Goal: Transaction & Acquisition: Purchase product/service

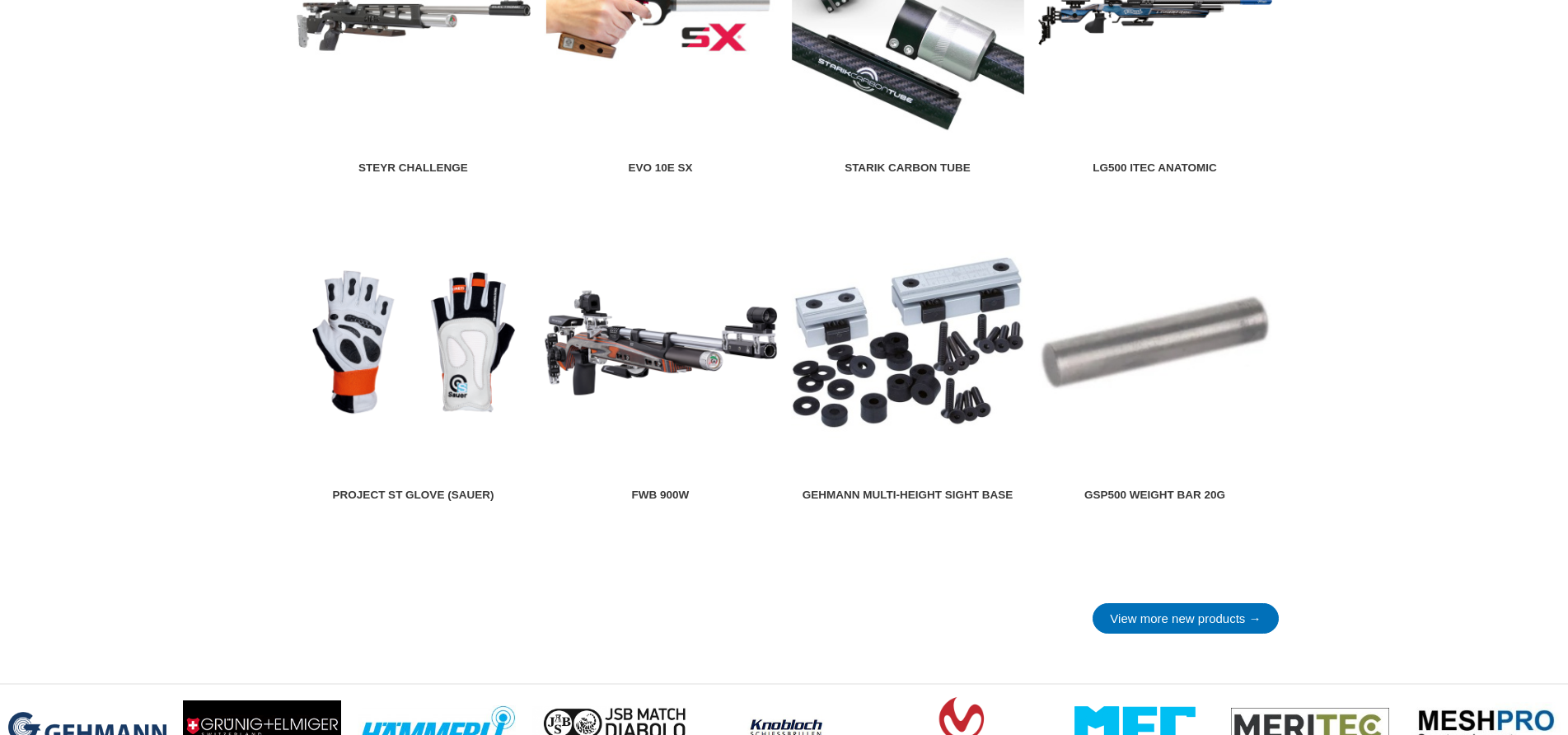
scroll to position [1813, 0]
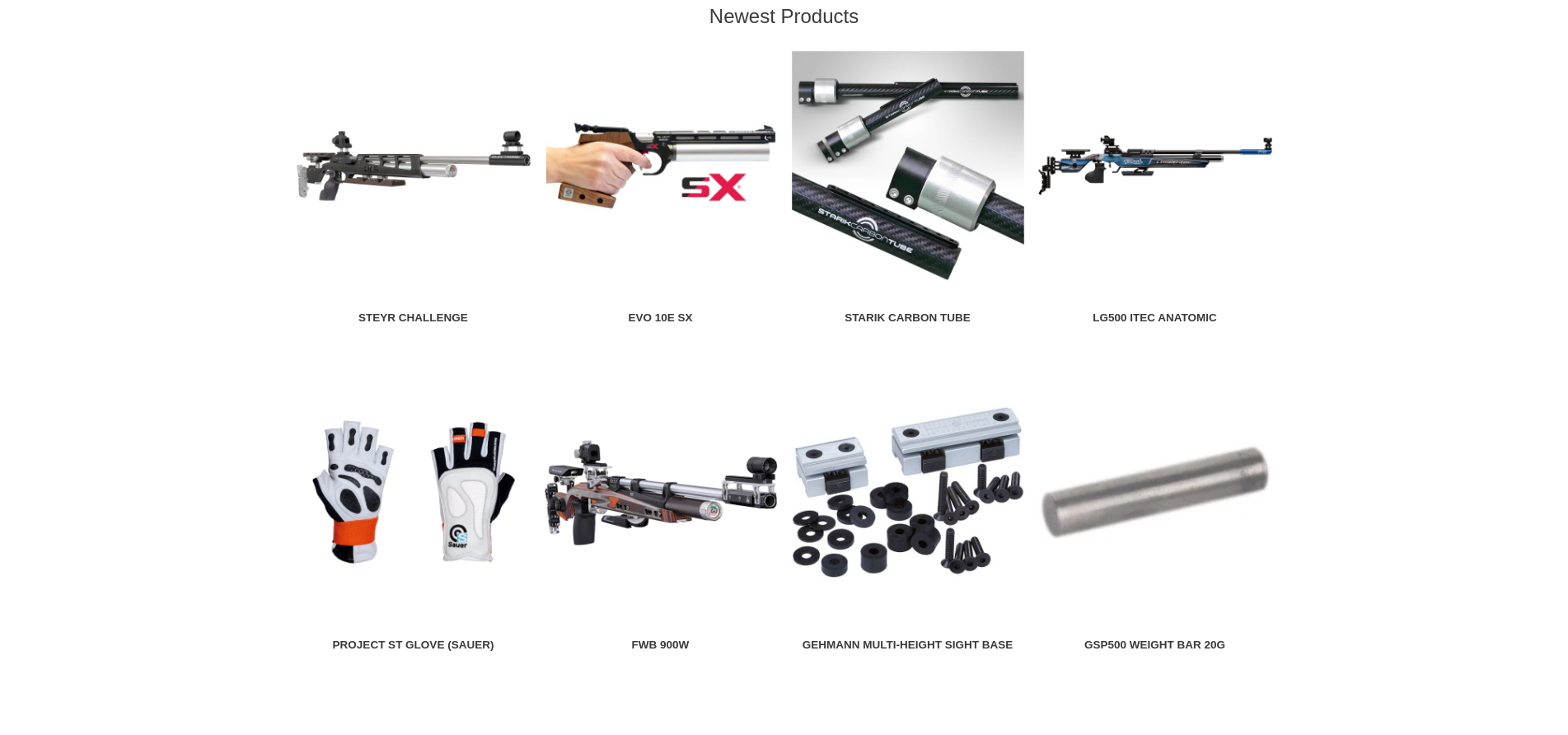
click at [617, 184] on img at bounding box center [661, 165] width 234 height 234
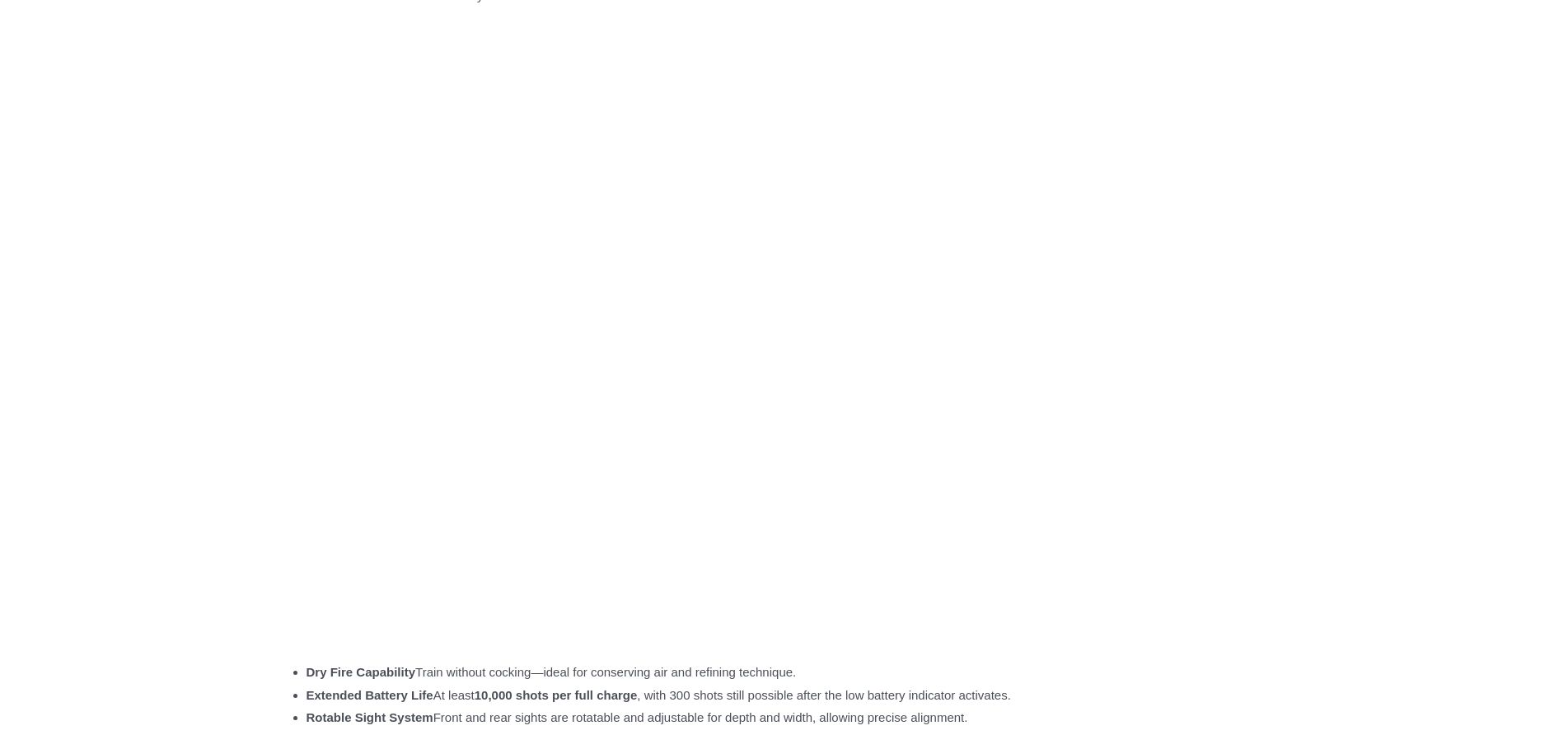
scroll to position [1484, 0]
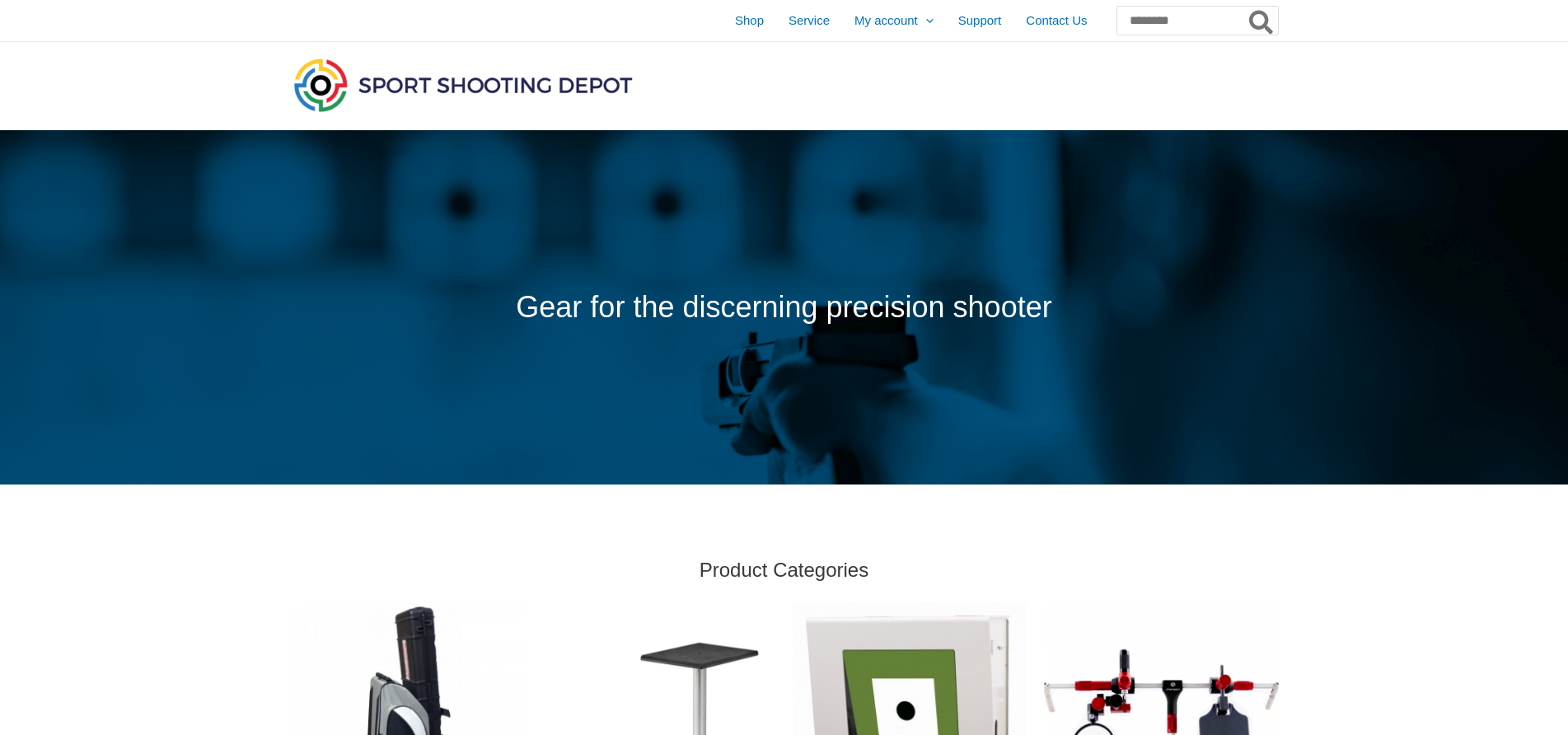
scroll to position [1813, 0]
